Goal: Task Accomplishment & Management: Manage account settings

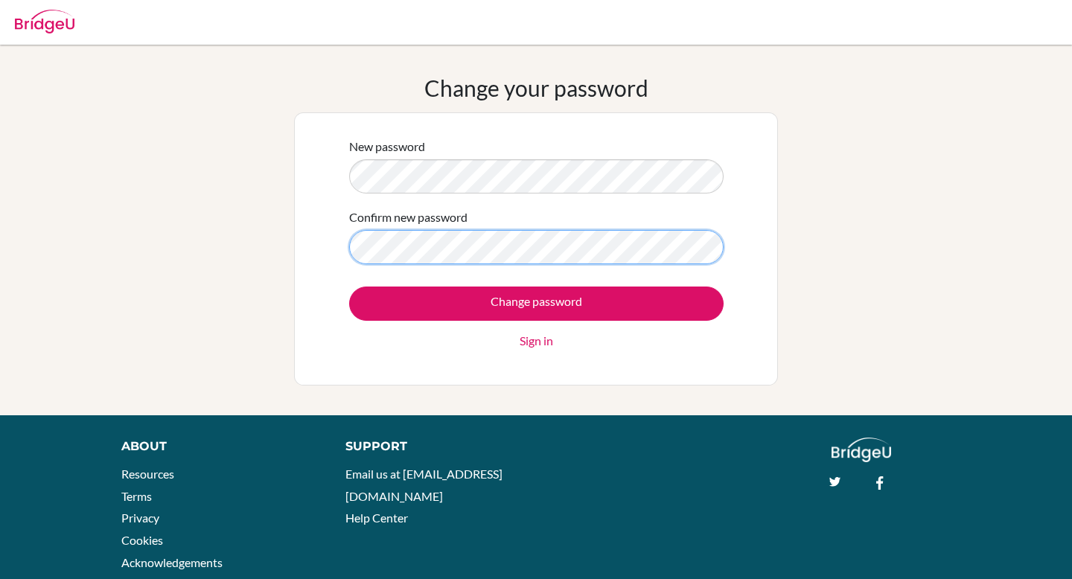
click at [349, 287] on input "Change password" at bounding box center [536, 304] width 374 height 34
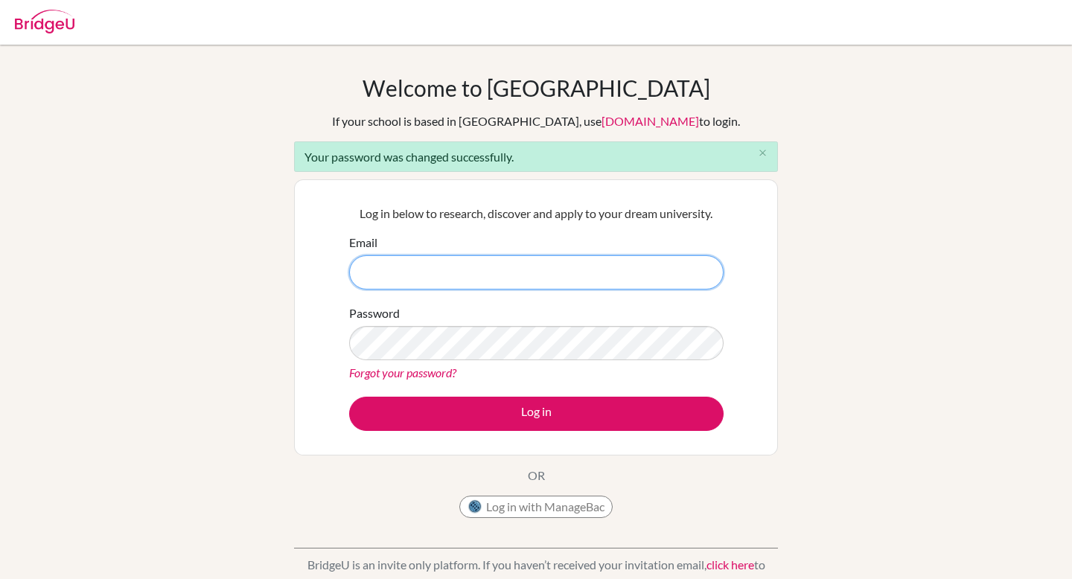
type input "kaden"
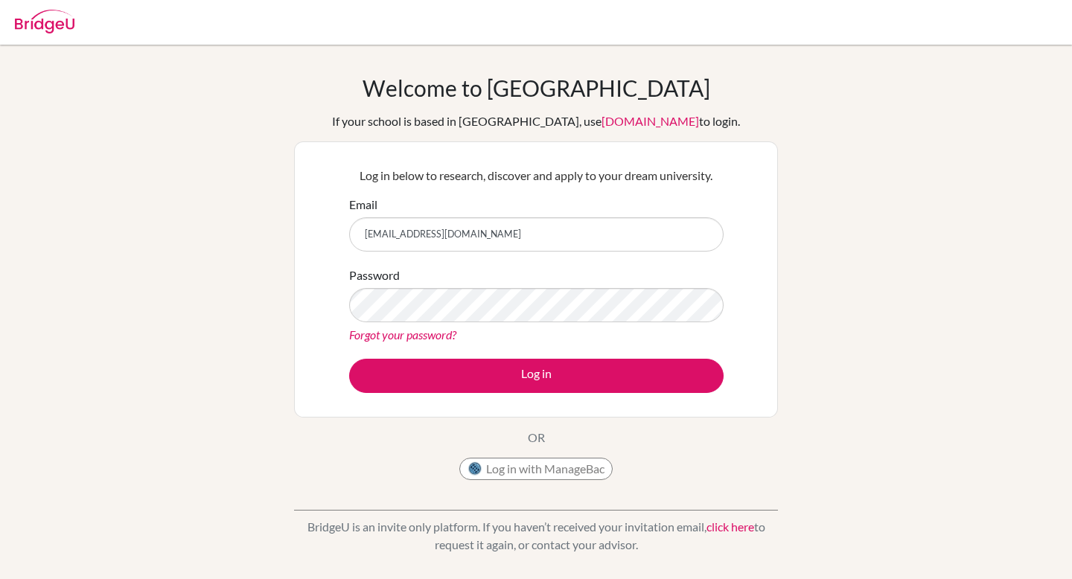
type input "[EMAIL_ADDRESS][DOMAIN_NAME]"
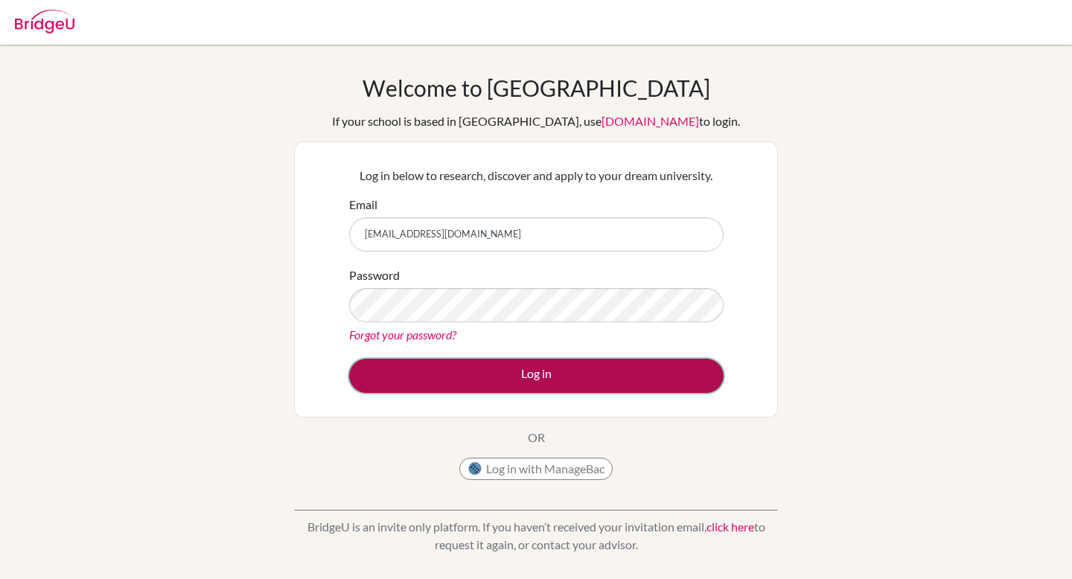
click at [677, 377] on button "Log in" at bounding box center [536, 376] width 374 height 34
